Goal: Task Accomplishment & Management: Manage account settings

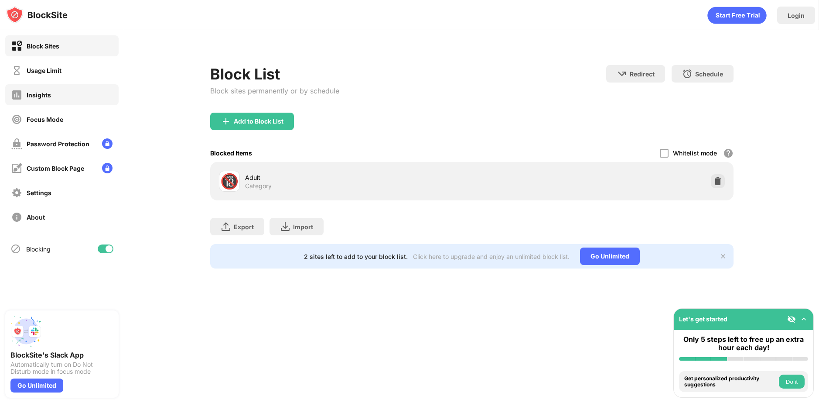
click at [46, 94] on div "Insights" at bounding box center [39, 94] width 24 height 7
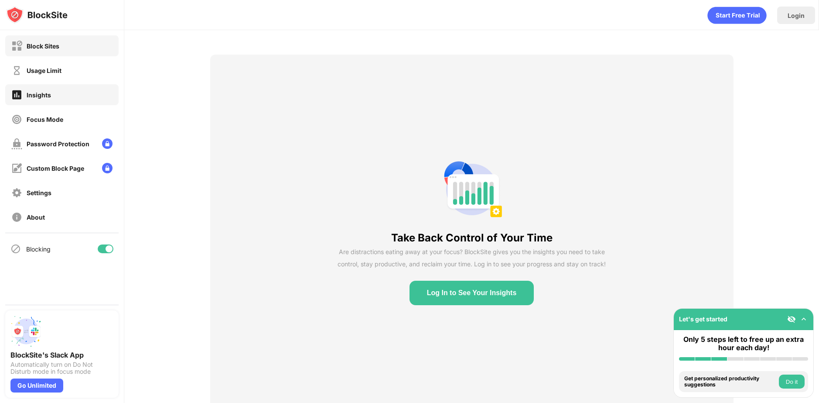
click at [51, 51] on div "Block Sites" at bounding box center [61, 45] width 113 height 21
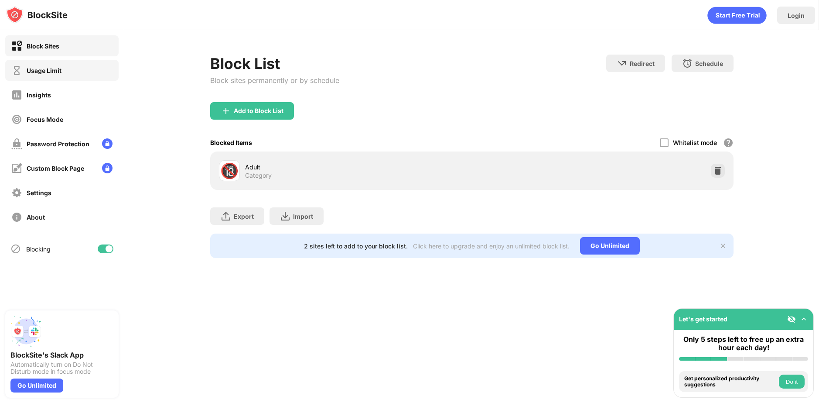
click at [48, 67] on div "Usage Limit" at bounding box center [44, 70] width 35 height 7
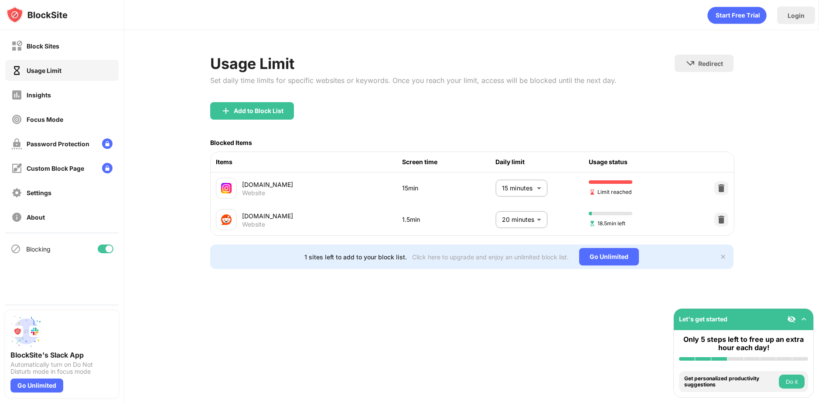
click at [541, 190] on body "Block Sites Usage Limit Insights Focus Mode Password Protection Custom Block Pa…" at bounding box center [409, 201] width 819 height 403
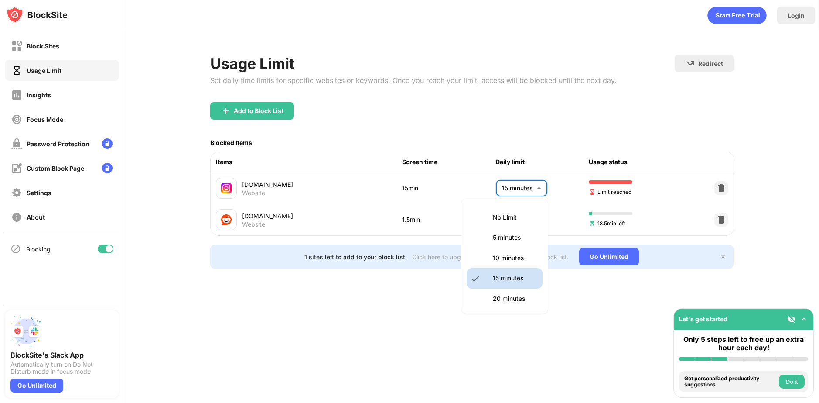
click at [496, 250] on li "10 minutes" at bounding box center [505, 258] width 76 height 20
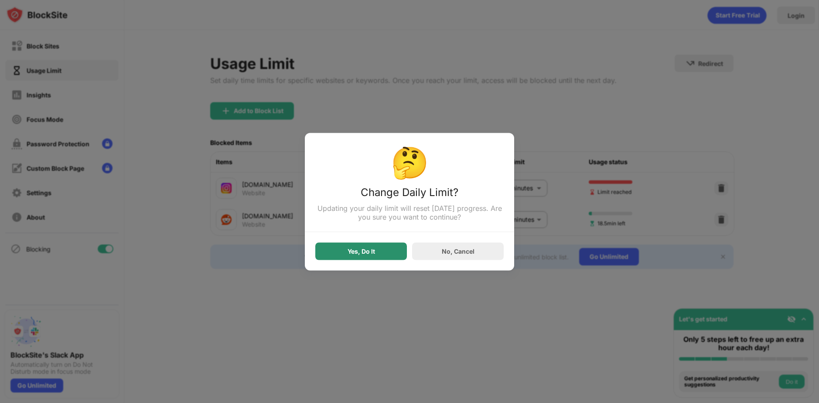
click at [351, 254] on div "Yes, Do It" at bounding box center [361, 250] width 27 height 7
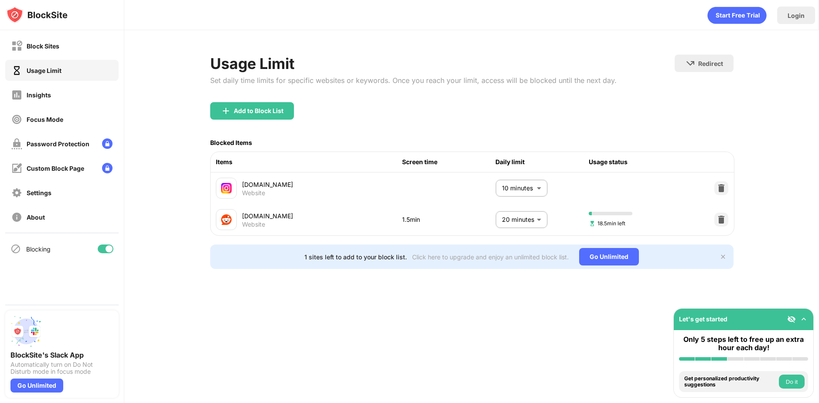
click at [525, 197] on body "Block Sites Usage Limit Insights Focus Mode Password Protection Custom Block Pa…" at bounding box center [409, 201] width 819 height 403
click at [501, 285] on li "15 minutes" at bounding box center [505, 278] width 76 height 20
type input "**"
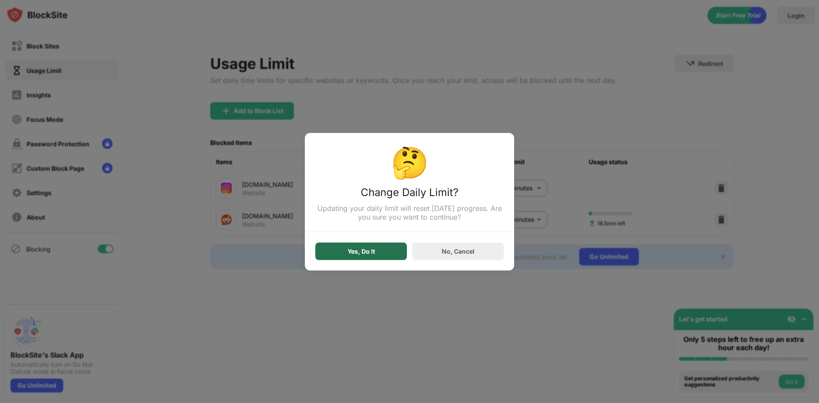
click at [367, 251] on div "Yes, Do It" at bounding box center [361, 250] width 27 height 7
